Goal: Complete application form

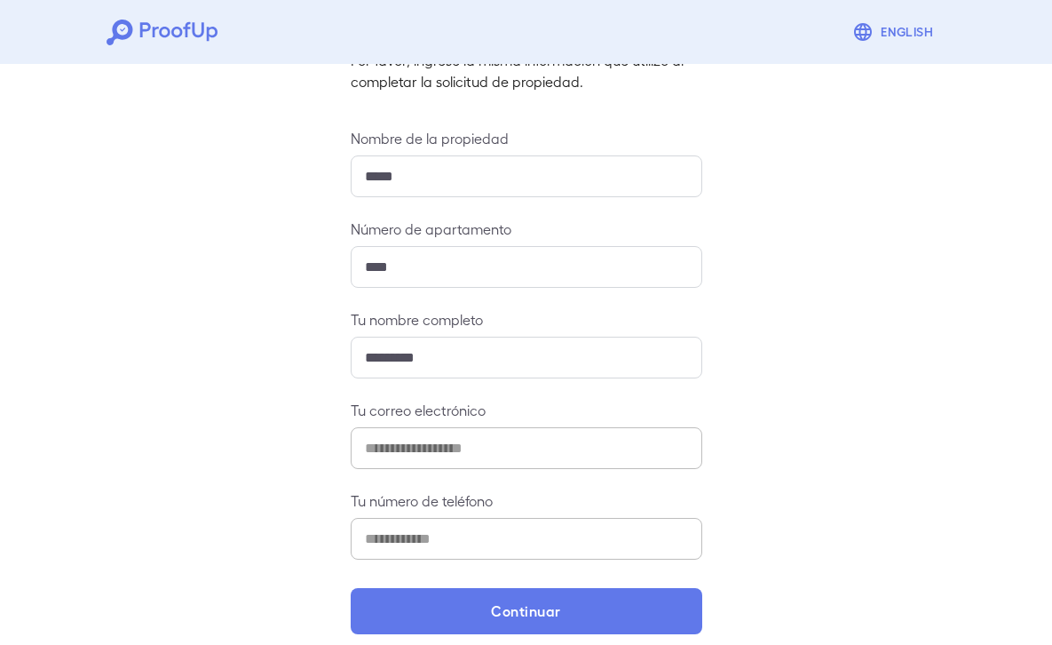
scroll to position [160, 0]
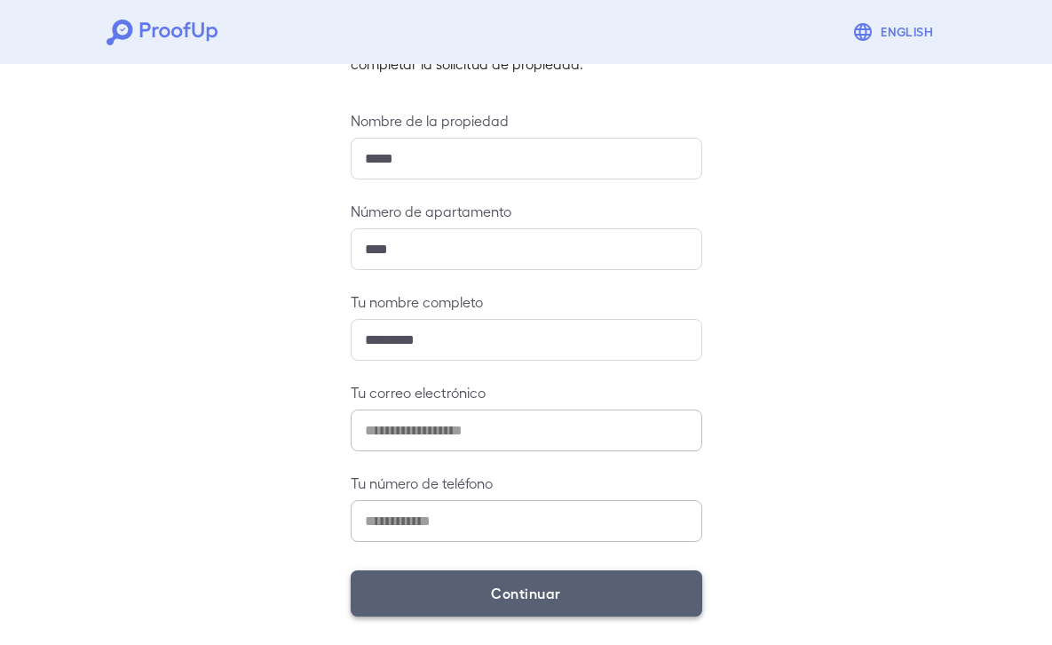
click at [511, 591] on button "Continuar" at bounding box center [527, 593] width 352 height 46
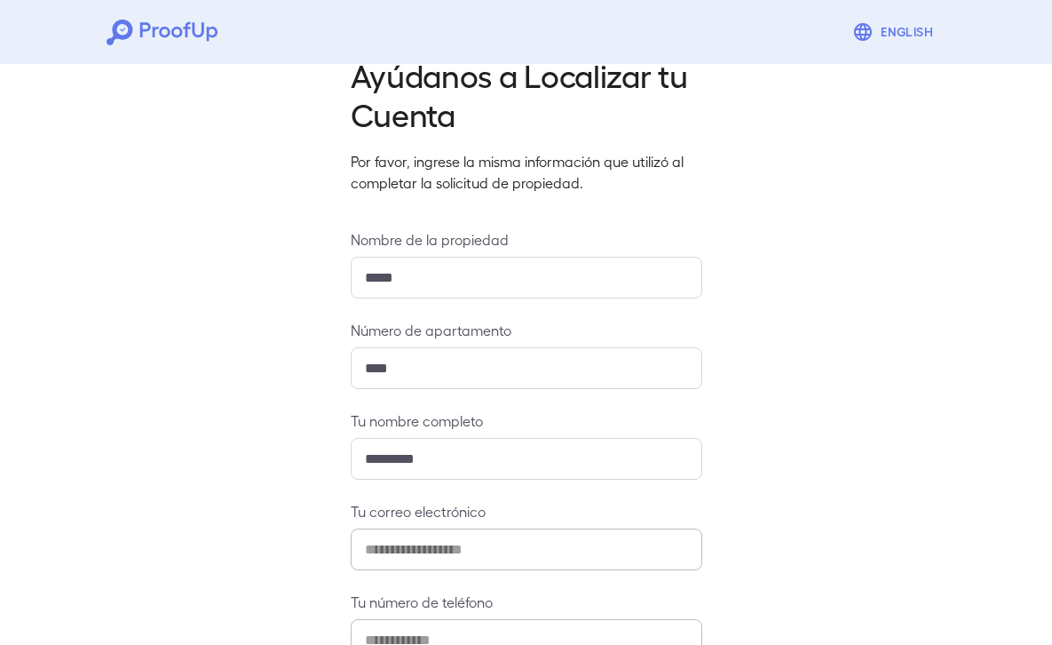
scroll to position [152, 0]
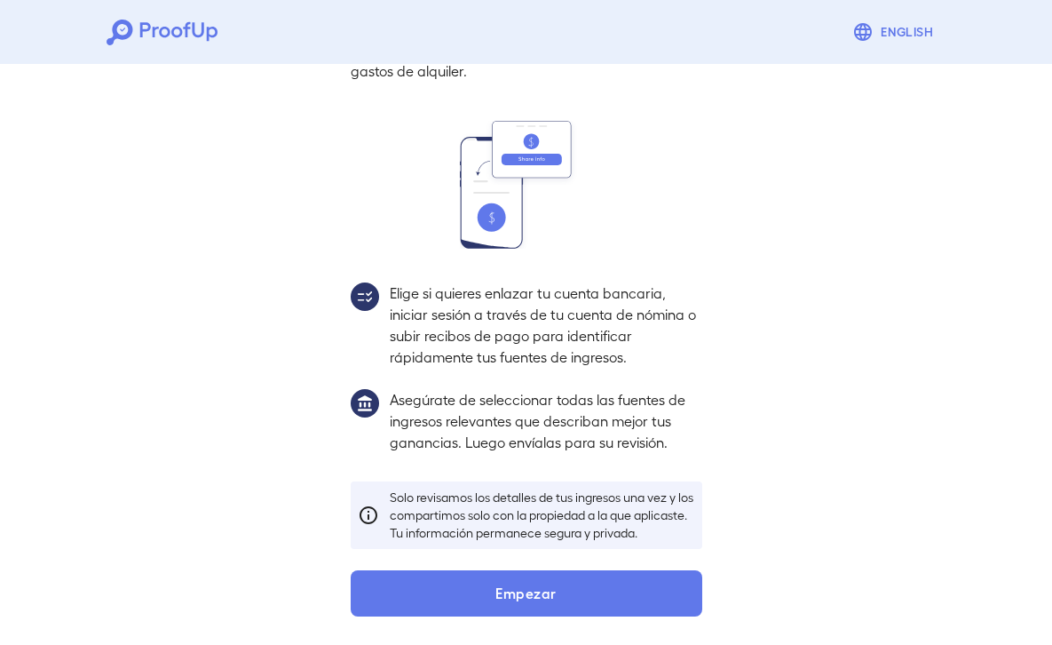
click at [373, 389] on img at bounding box center [365, 403] width 28 height 28
click at [430, 389] on p "Asegúrate de seleccionar todas las fuentes de ingresos relevantes que describan…" at bounding box center [546, 421] width 313 height 64
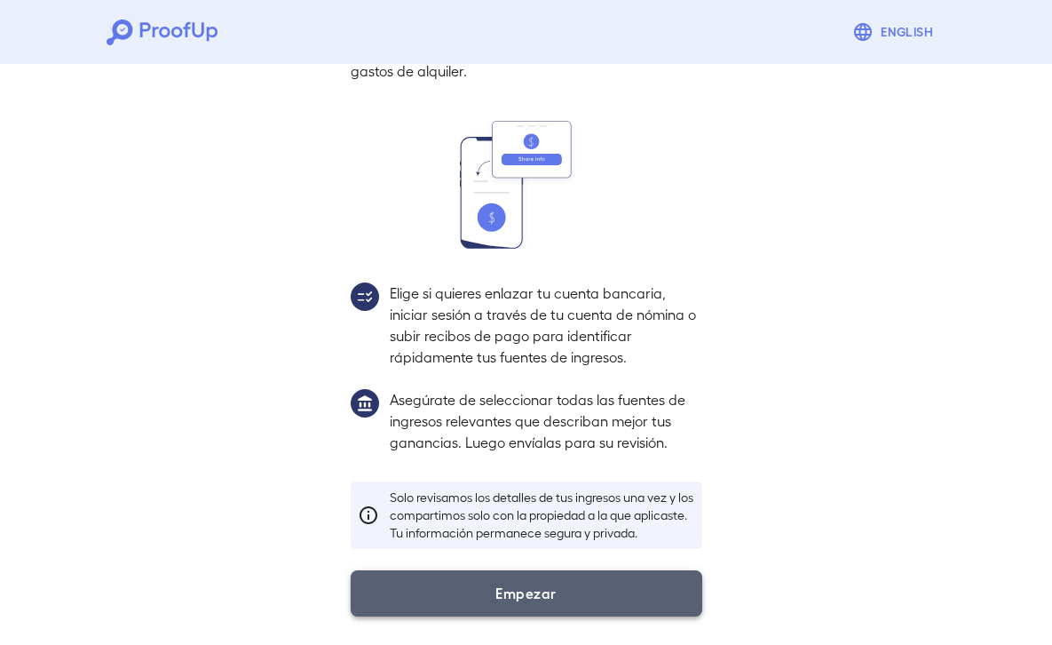
click at [534, 591] on button "Empezar" at bounding box center [527, 593] width 352 height 46
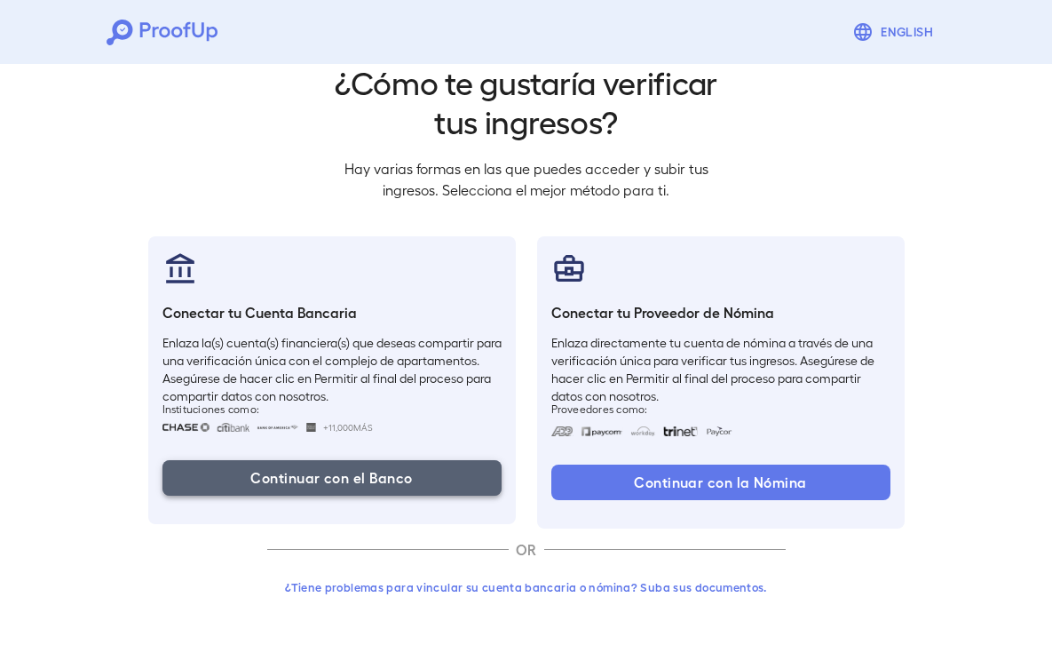
click at [314, 477] on button "Continuar con el Banco" at bounding box center [332, 478] width 339 height 36
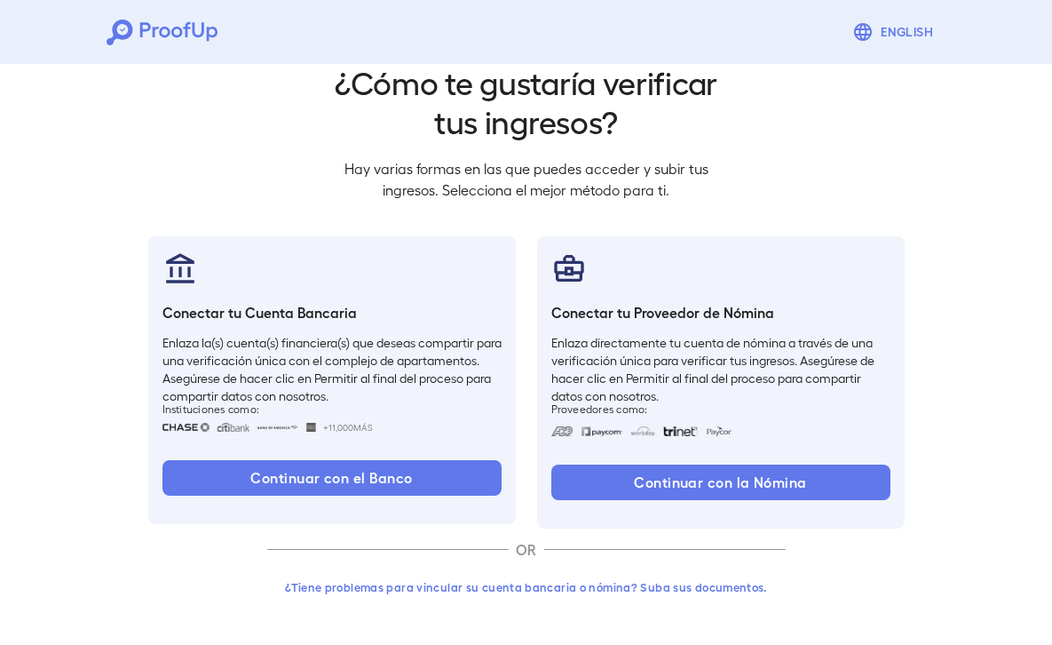
click at [905, 31] on button "English" at bounding box center [895, 32] width 100 height 36
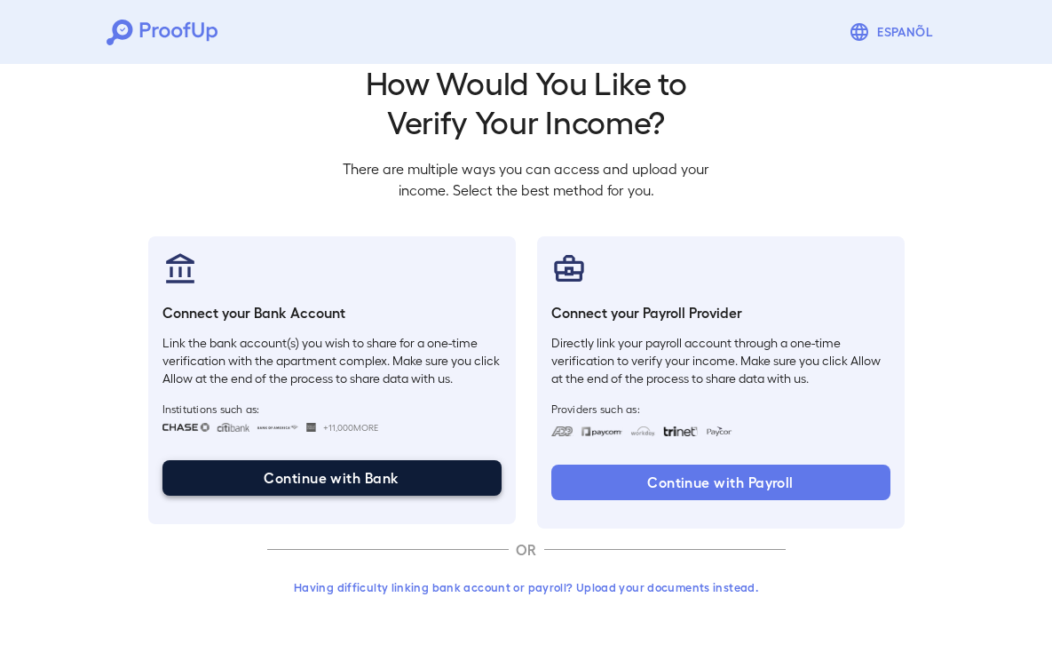
click at [341, 474] on button "Continue with Bank" at bounding box center [332, 478] width 339 height 36
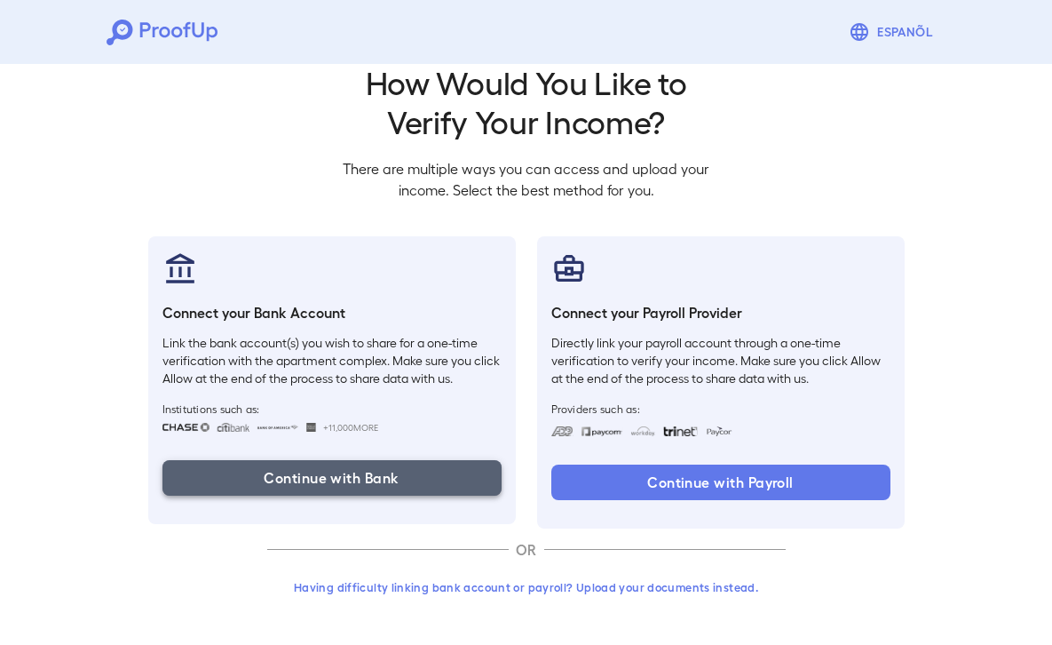
click at [315, 475] on button "Continue with Bank" at bounding box center [332, 478] width 339 height 36
click at [430, 482] on button "Continue with Bank" at bounding box center [332, 478] width 339 height 36
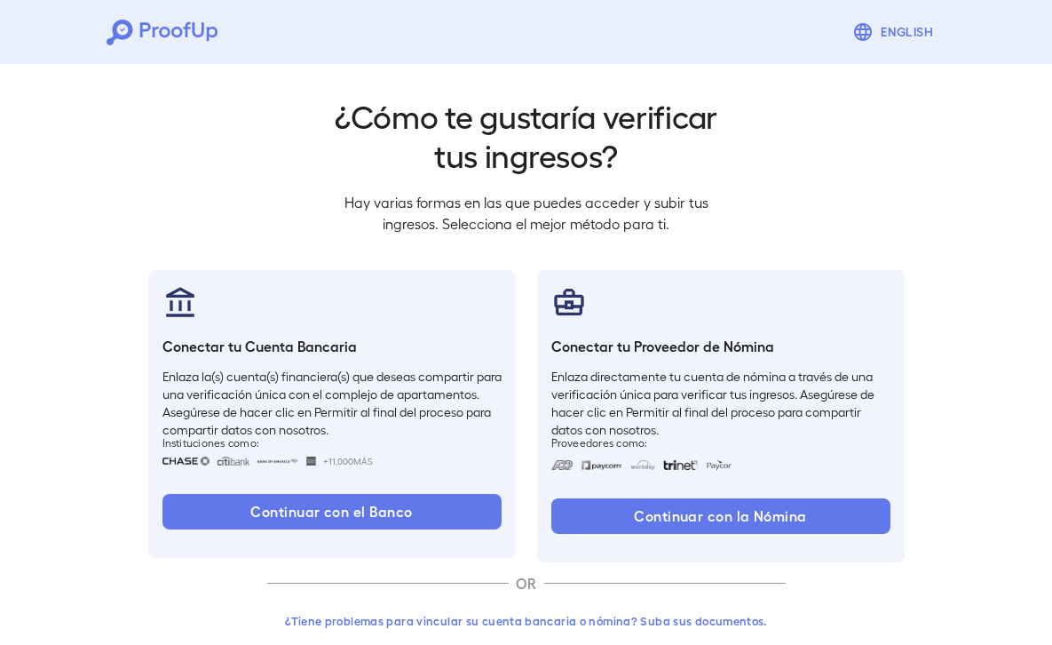
scroll to position [34, 0]
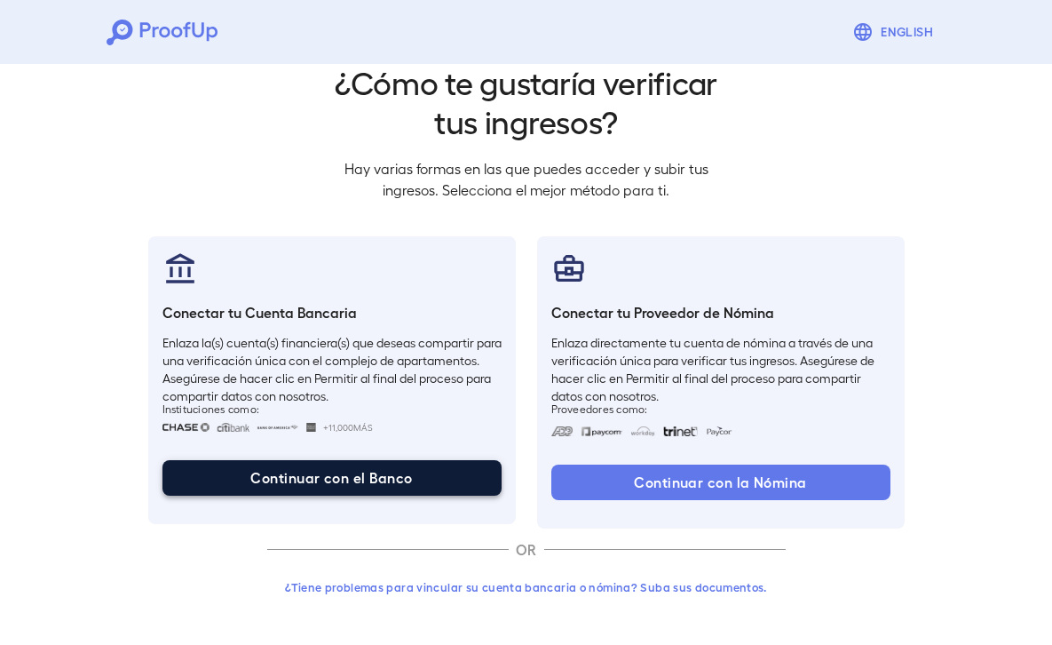
click at [343, 482] on button "Continuar con el Banco" at bounding box center [332, 478] width 339 height 36
click at [360, 480] on button "Continuar con el Banco" at bounding box center [332, 478] width 339 height 36
click at [368, 478] on button "Continuar con el Banco" at bounding box center [332, 478] width 339 height 36
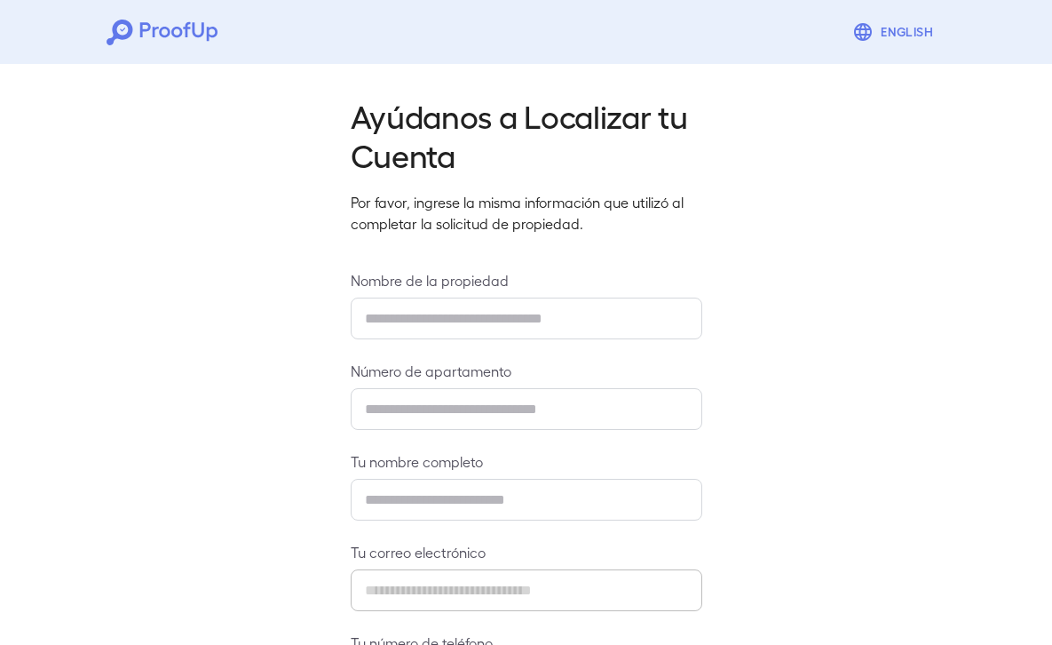
type input "*****"
type input "****"
type input "*********"
type input "**********"
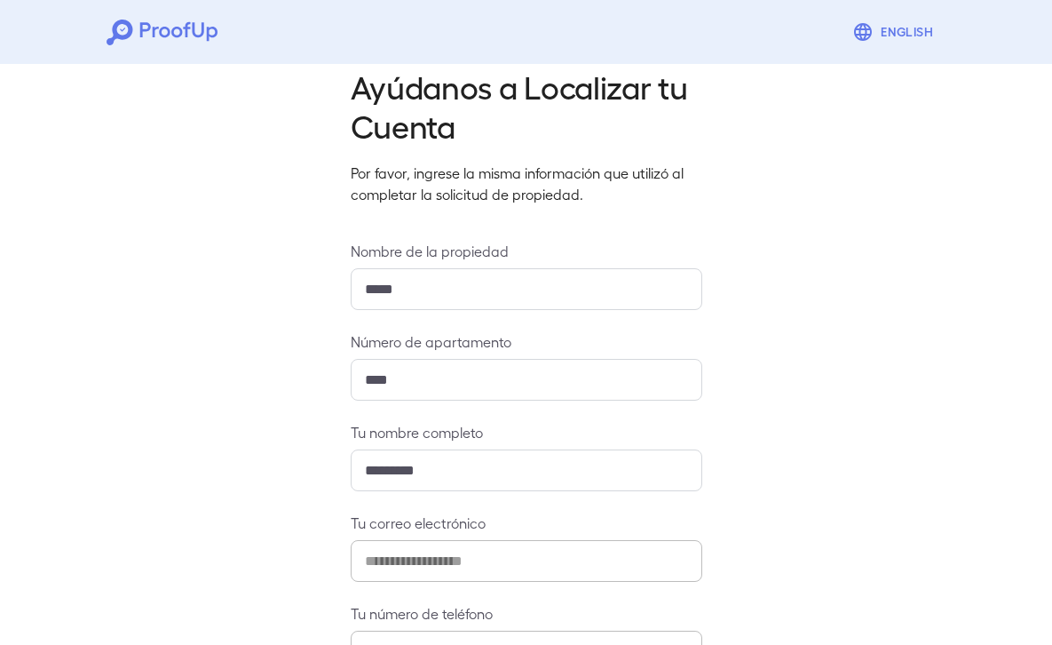
scroll to position [27, 0]
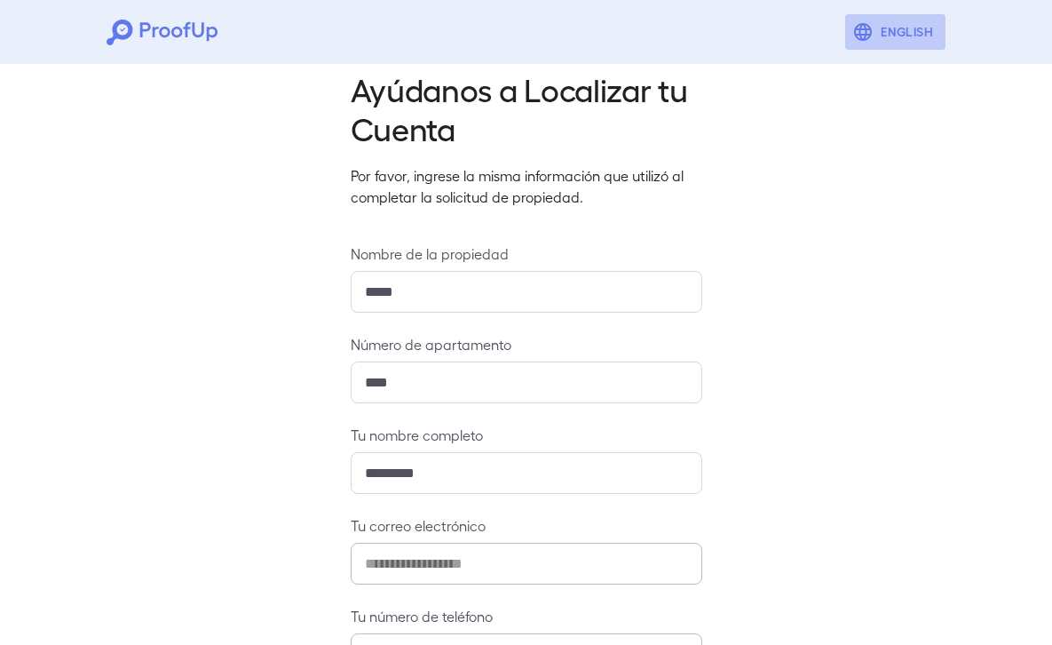
click at [883, 36] on button "English" at bounding box center [895, 32] width 100 height 36
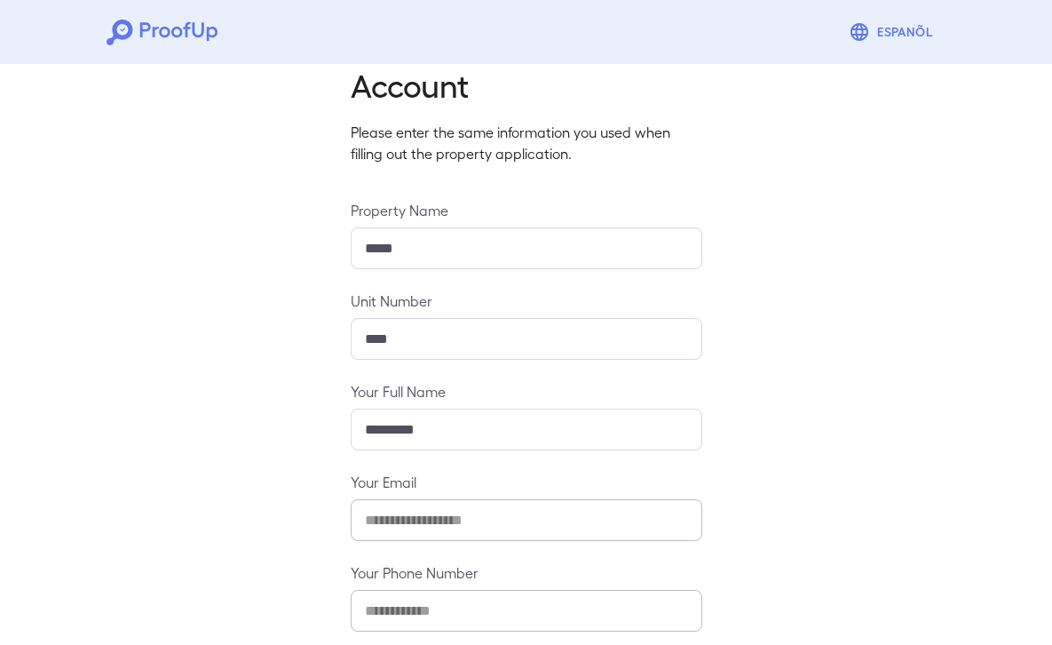
scroll to position [160, 0]
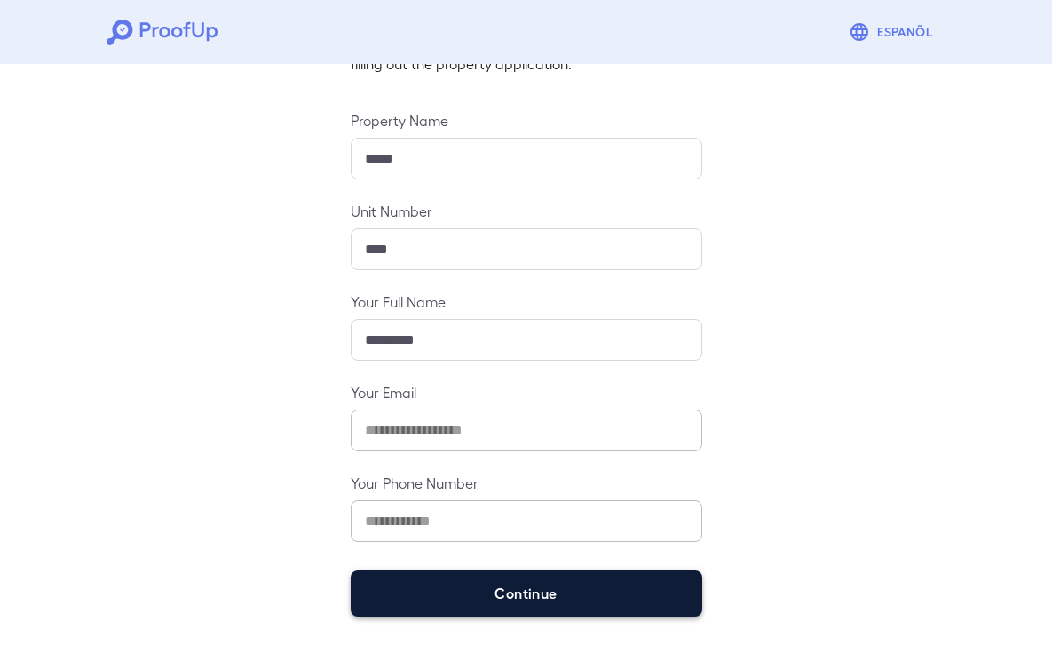
click at [543, 612] on button "Continue" at bounding box center [527, 593] width 352 height 46
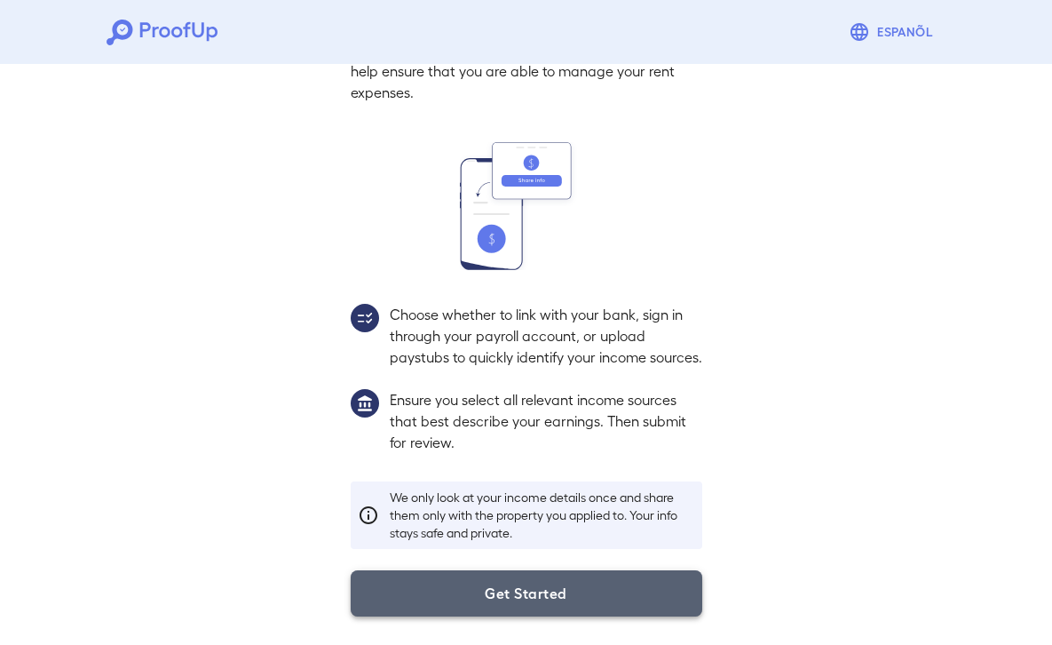
click at [573, 604] on button "Get Started" at bounding box center [527, 593] width 352 height 46
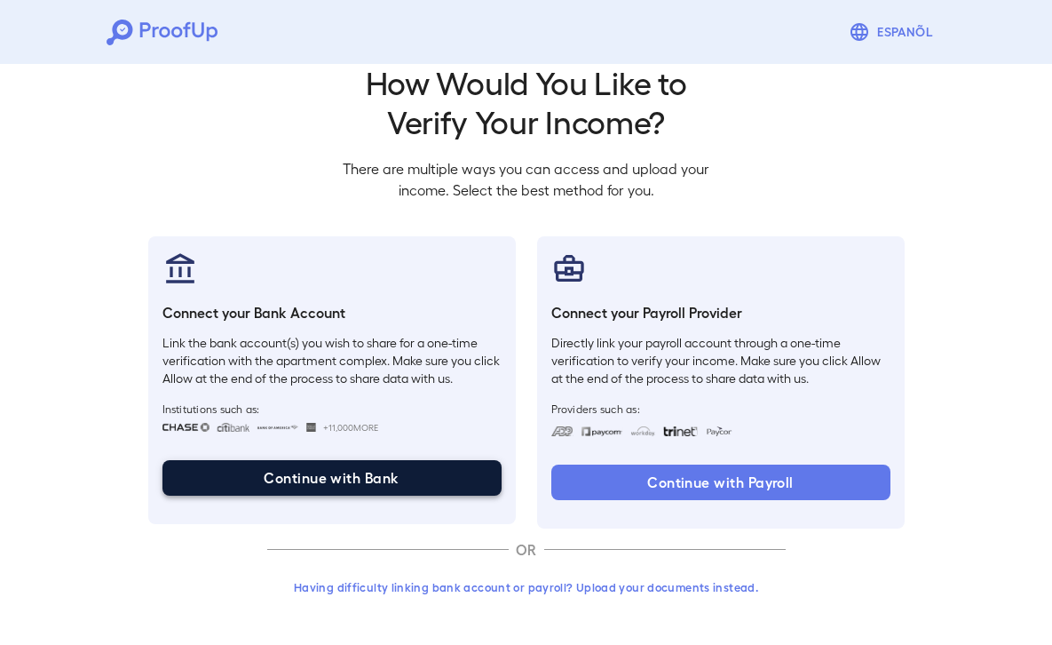
click at [381, 483] on button "Continue with Bank" at bounding box center [332, 478] width 339 height 36
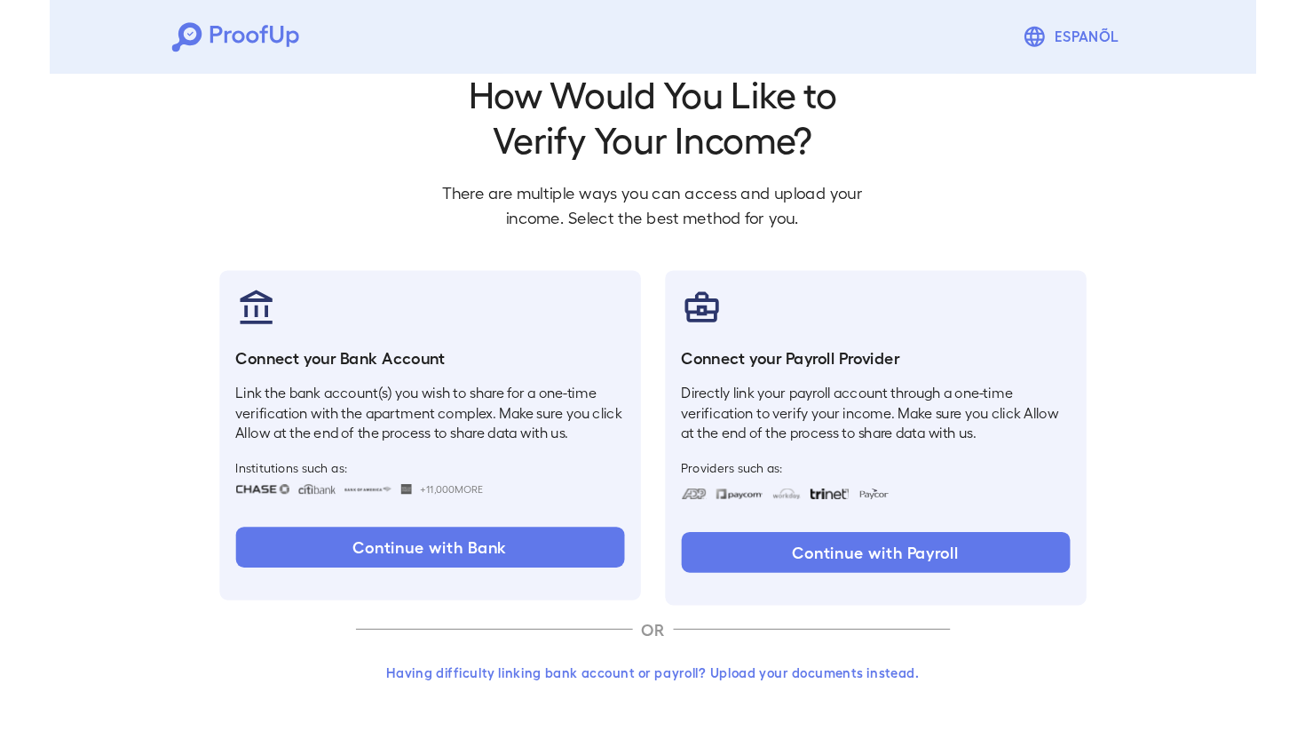
scroll to position [0, 0]
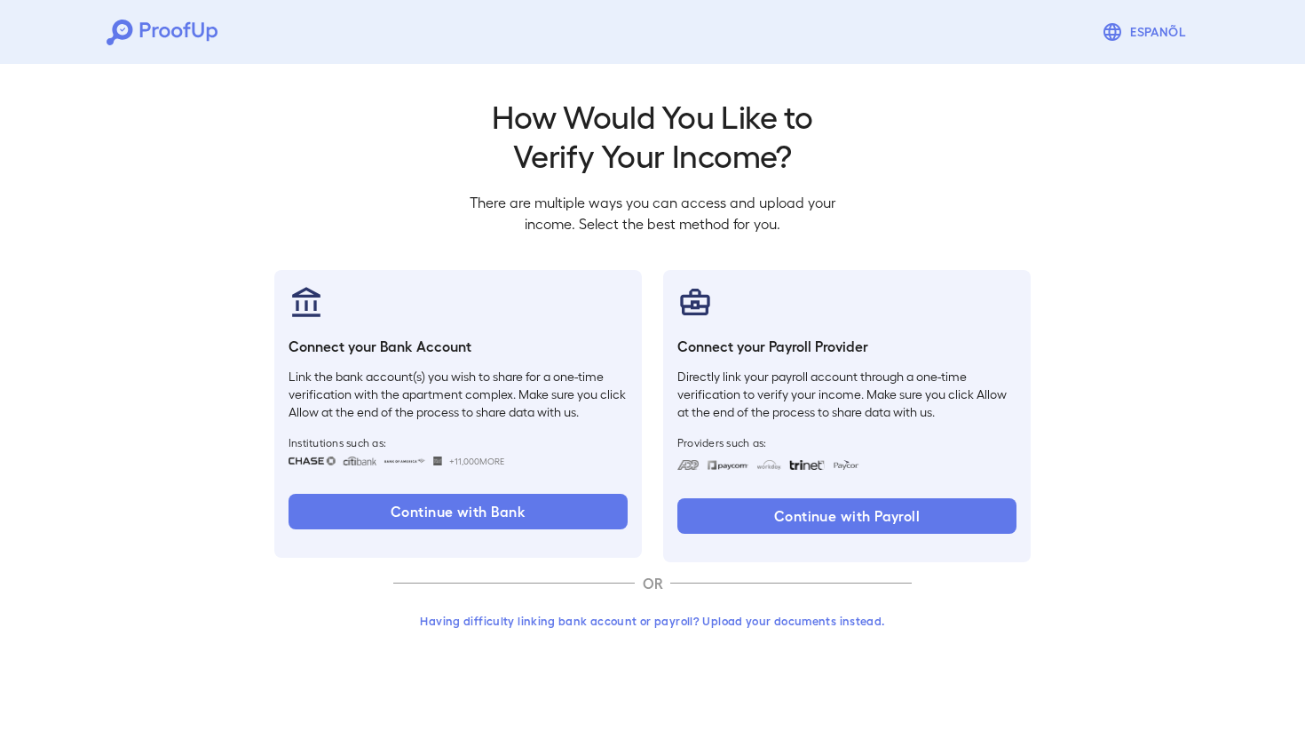
click at [689, 620] on button "Having difficulty linking bank account or payroll? Upload your documents instea…" at bounding box center [652, 621] width 519 height 32
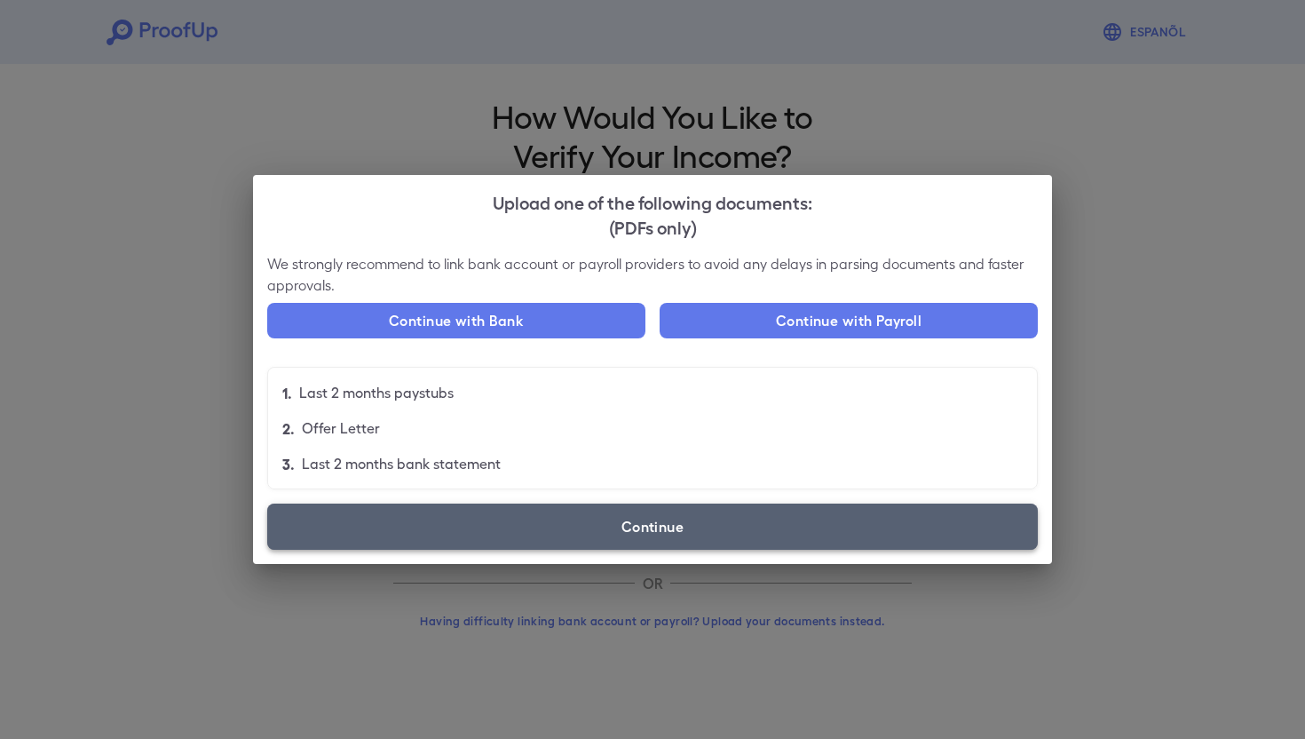
click at [687, 520] on label "Continue" at bounding box center [652, 526] width 771 height 46
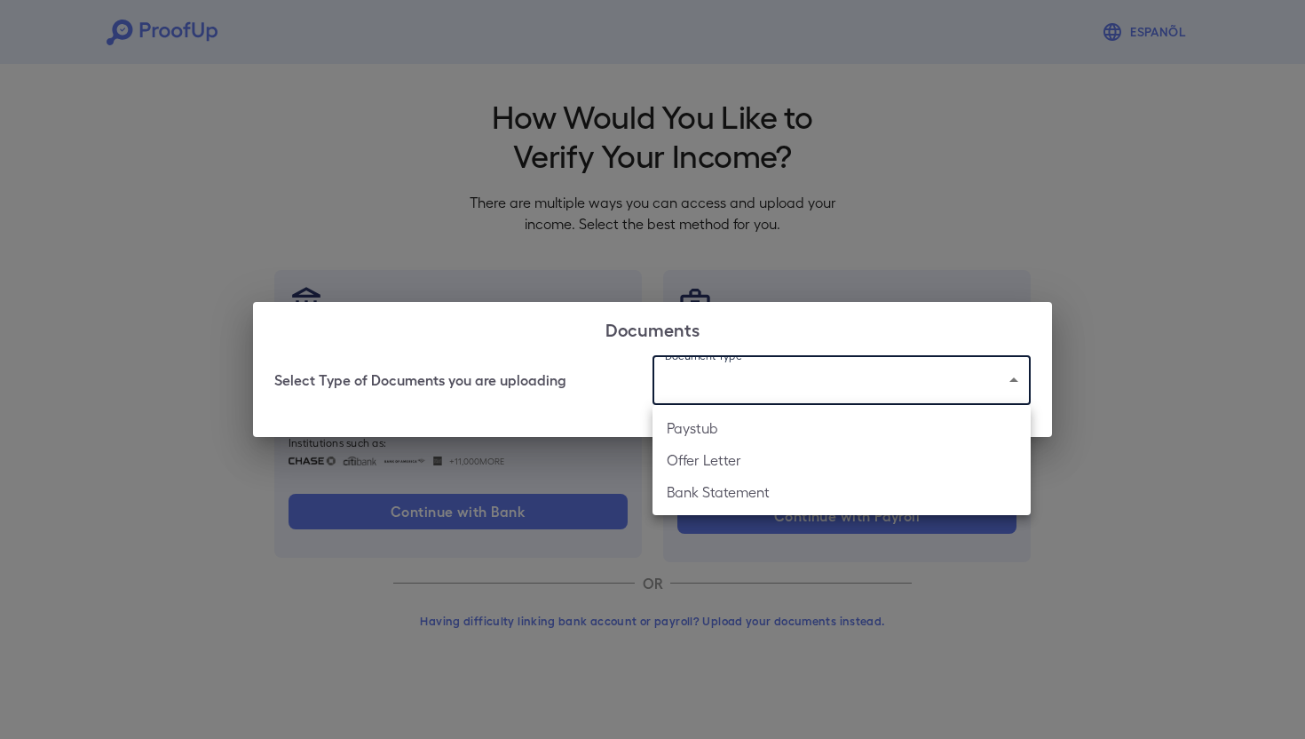
click at [777, 384] on body "Espanõl Go back How Would You Like to Verify Your Income? There are multiple wa…" at bounding box center [652, 339] width 1305 height 678
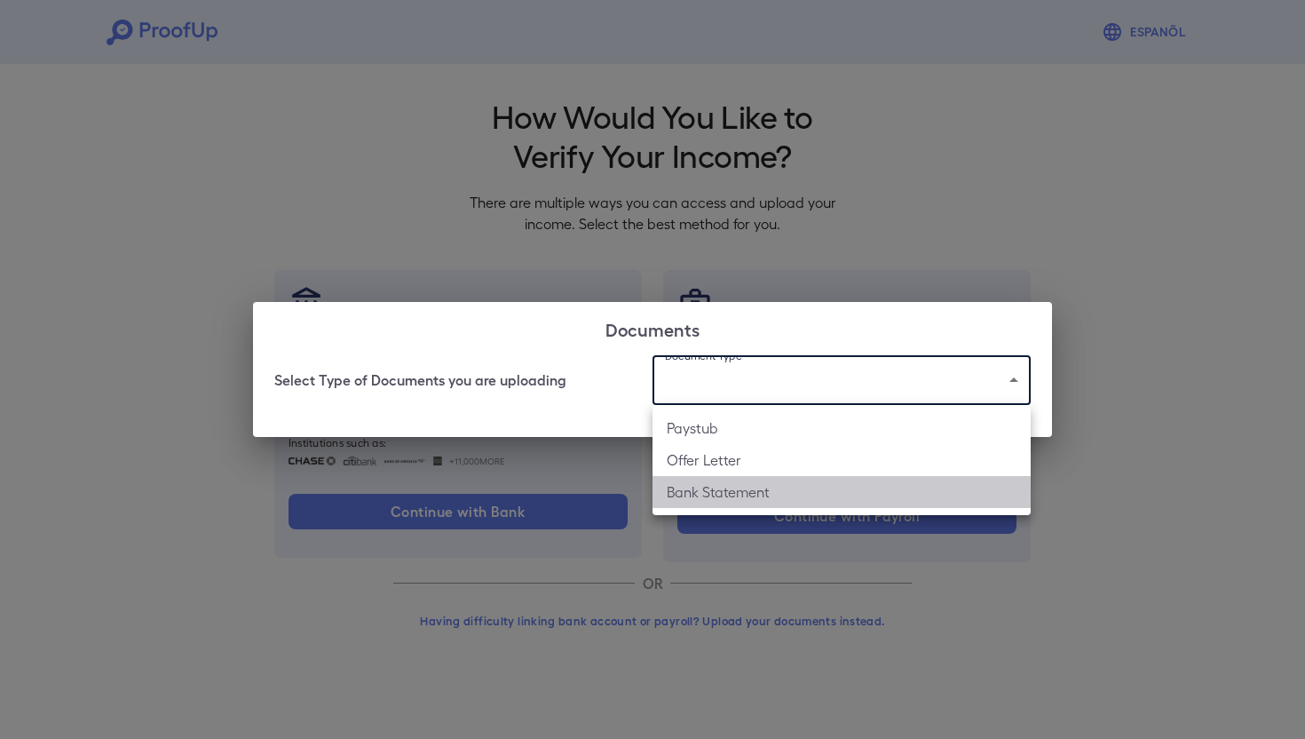
click at [770, 482] on li "Bank Statement" at bounding box center [842, 492] width 378 height 32
type input "**********"
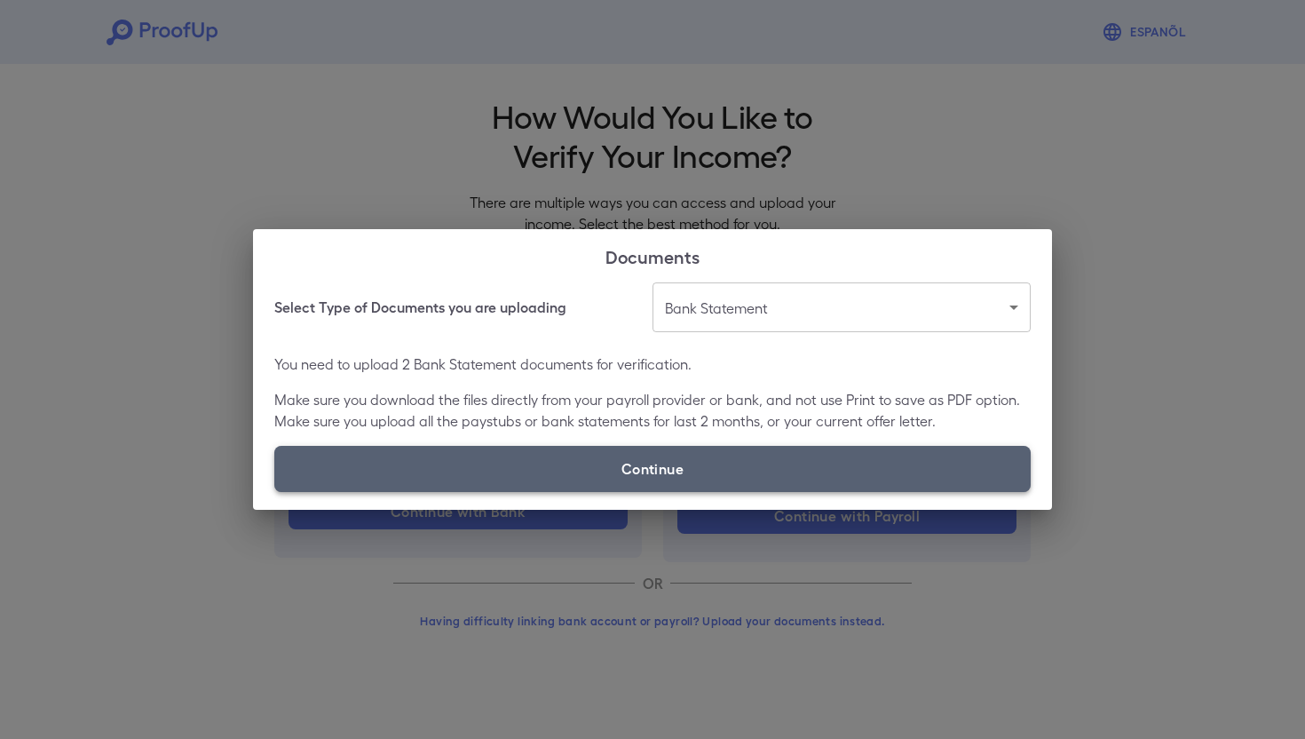
click at [764, 470] on label "Continue" at bounding box center [652, 469] width 757 height 46
click at [275, 491] on input "Continue" at bounding box center [274, 491] width 1 height 1
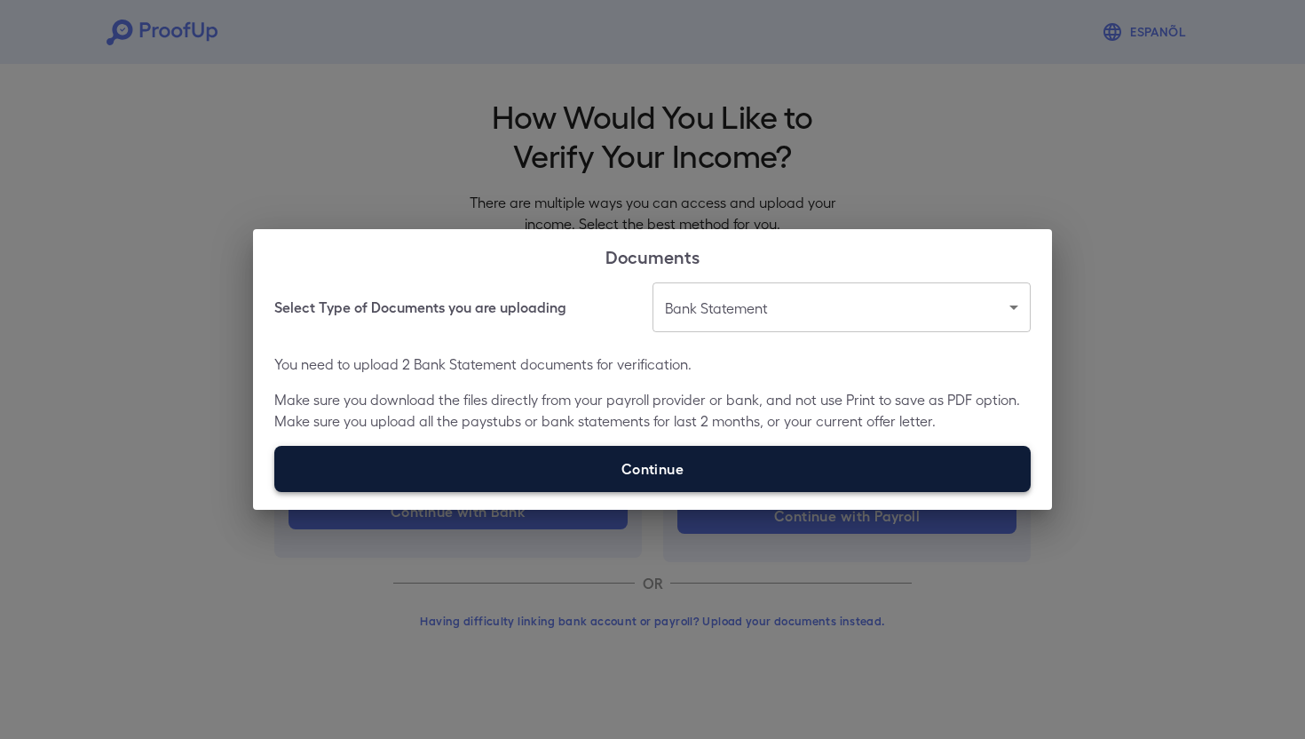
click at [856, 472] on label "Continue" at bounding box center [652, 469] width 757 height 46
click at [275, 491] on input "Continue" at bounding box center [274, 491] width 1 height 1
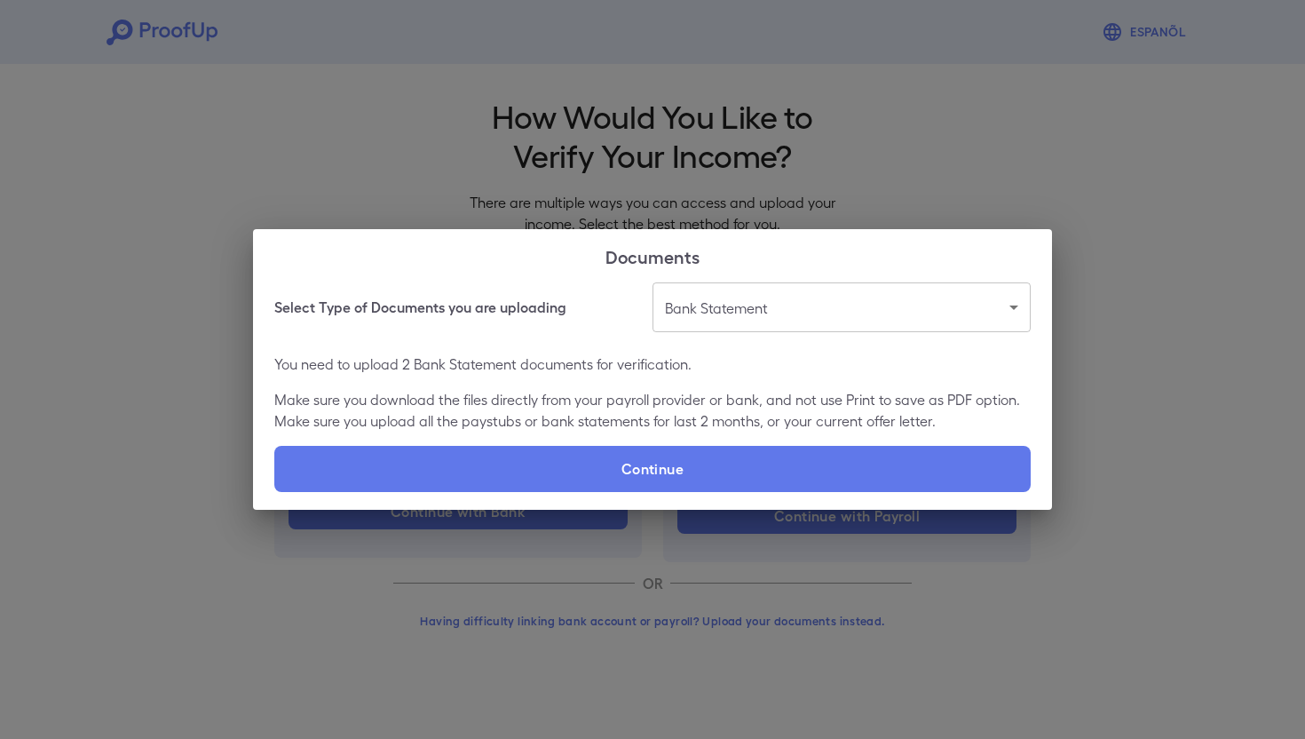
click at [1051, 245] on div "**********" at bounding box center [652, 369] width 1305 height 739
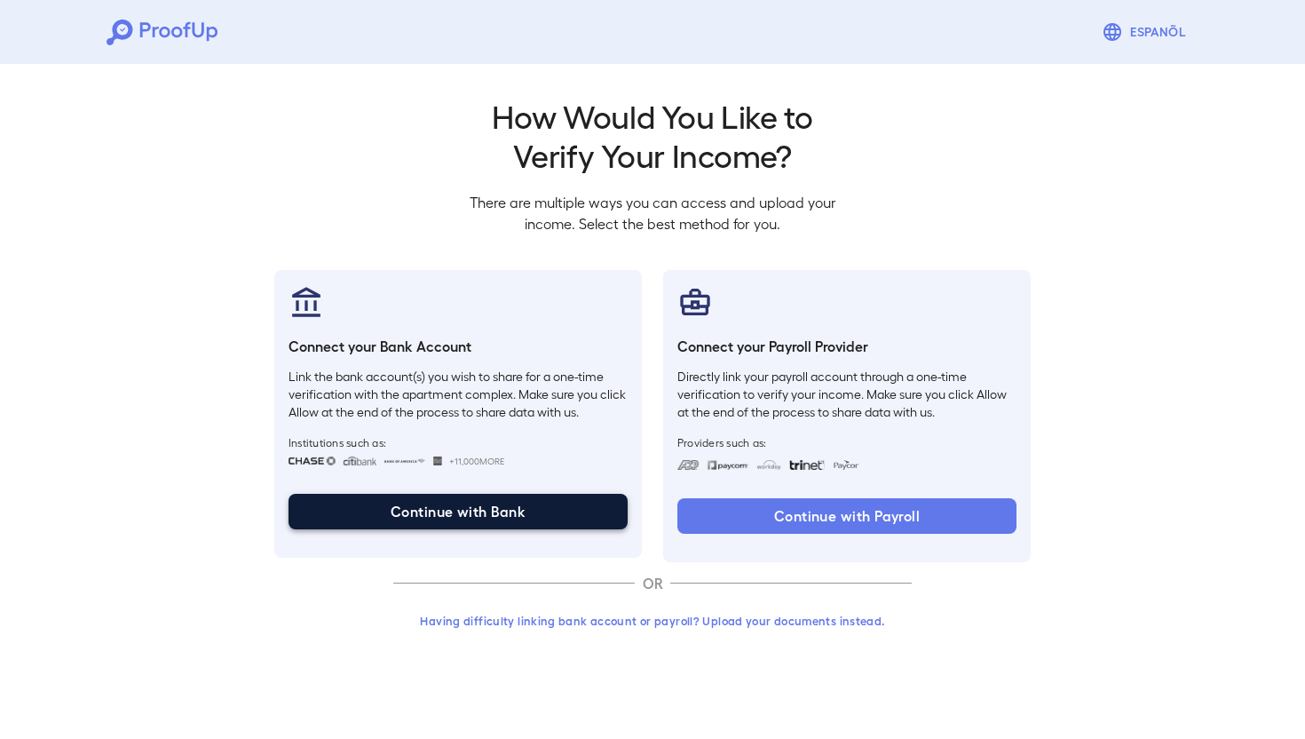
click at [570, 502] on button "Continue with Bank" at bounding box center [458, 512] width 339 height 36
